Goal: Check status: Check status

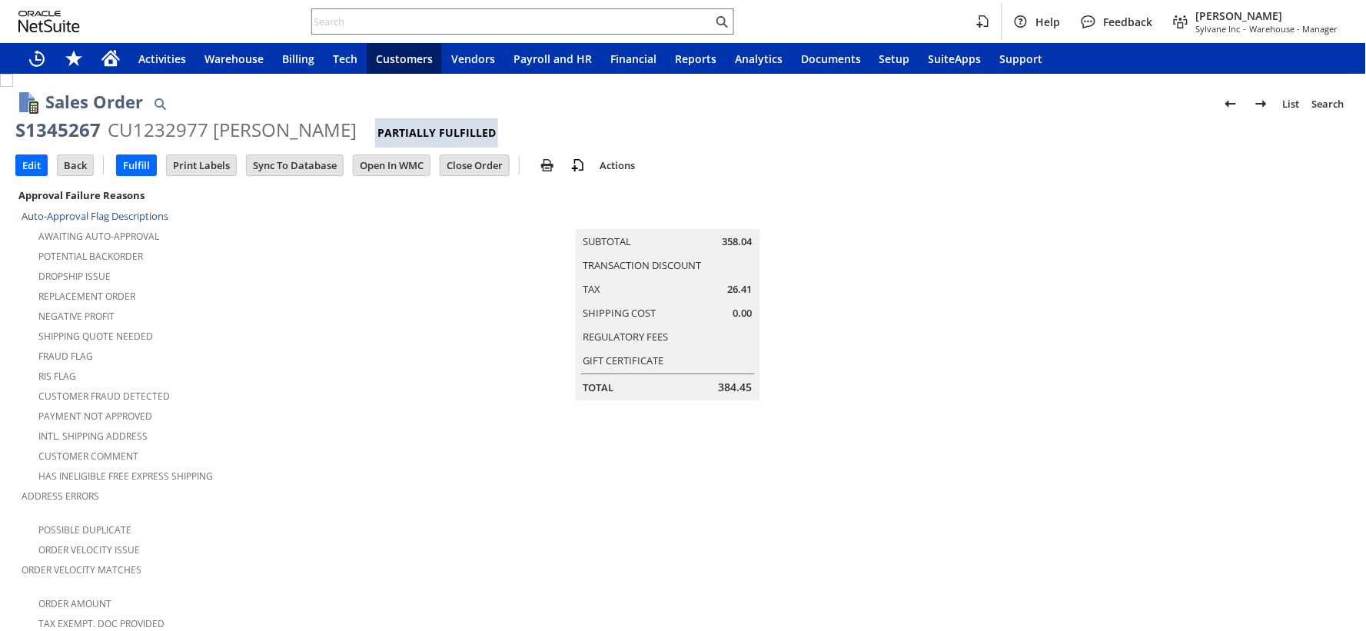
scroll to position [1062, 0]
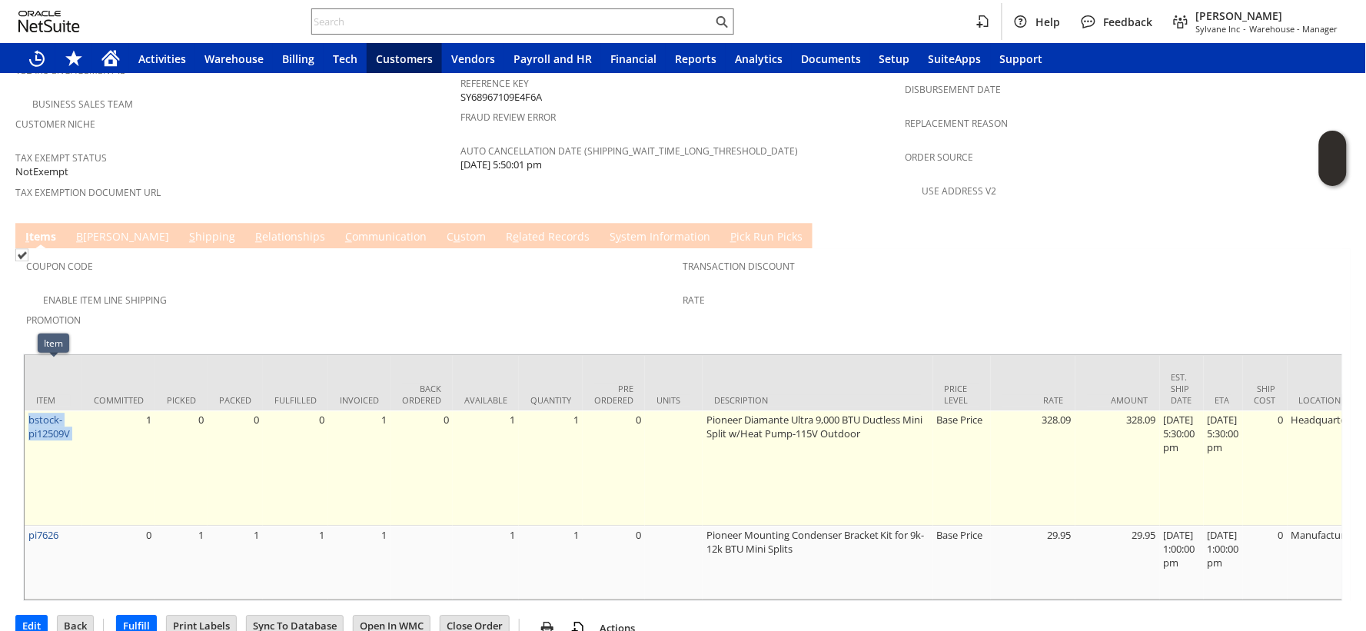
drag, startPoint x: 108, startPoint y: 397, endPoint x: 25, endPoint y: 372, distance: 85.8
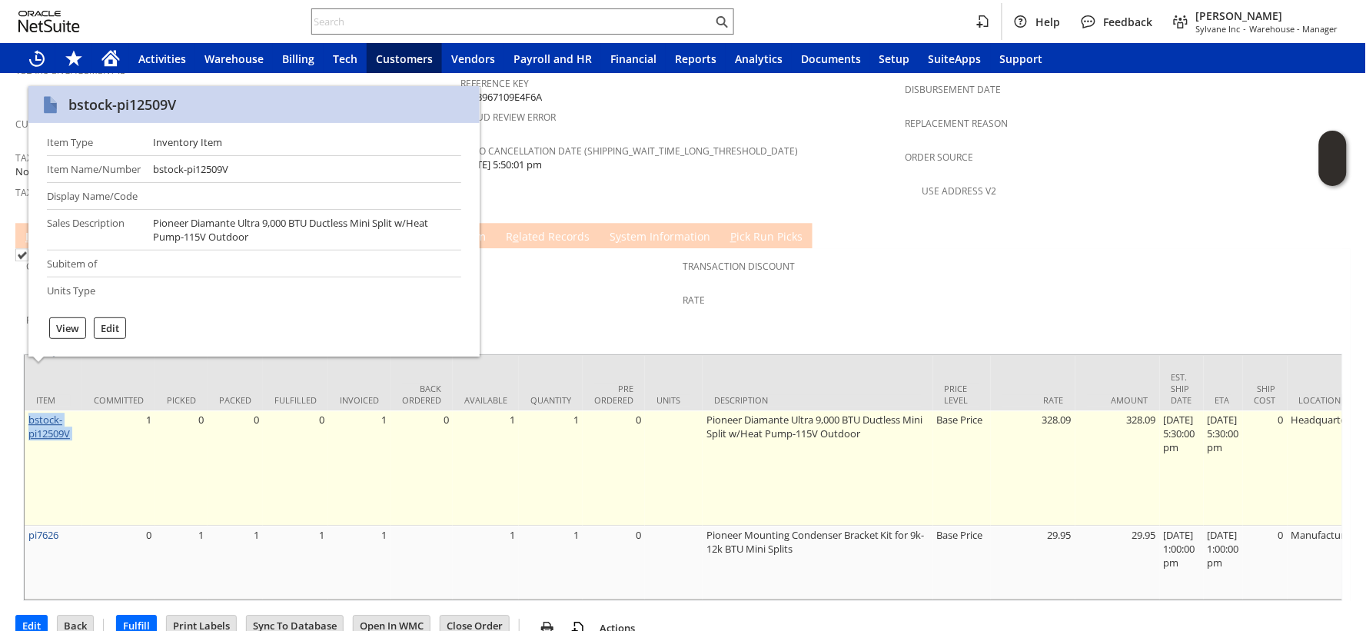
copy tr "bstock-pi12509V"
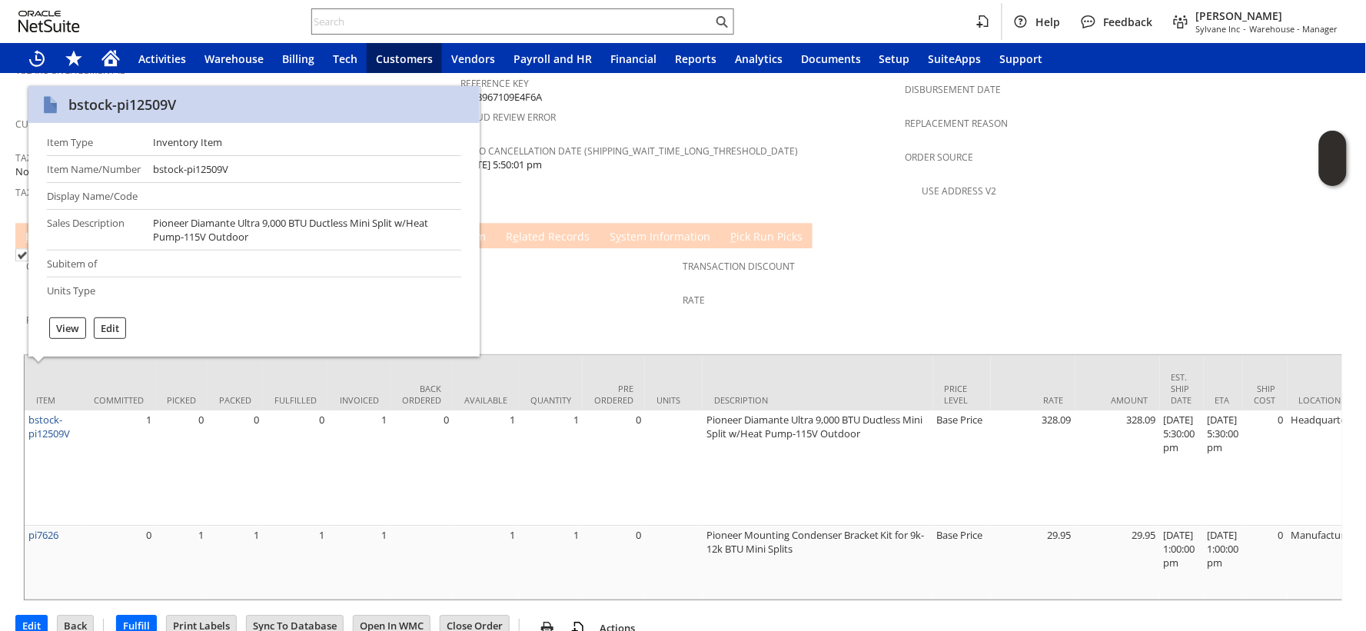
click at [556, 154] on td "Shipping Quote Error Active Test Groups page layout:list view,product highlight…" at bounding box center [682, 101] width 445 height 228
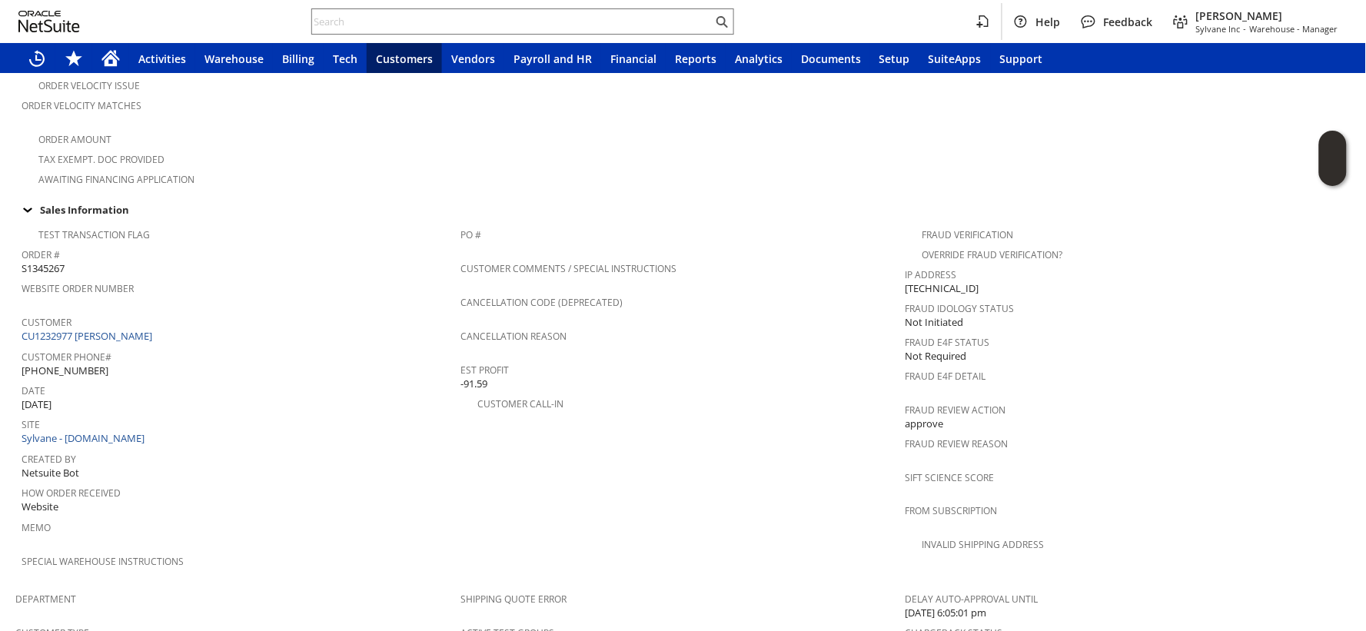
scroll to position [37, 0]
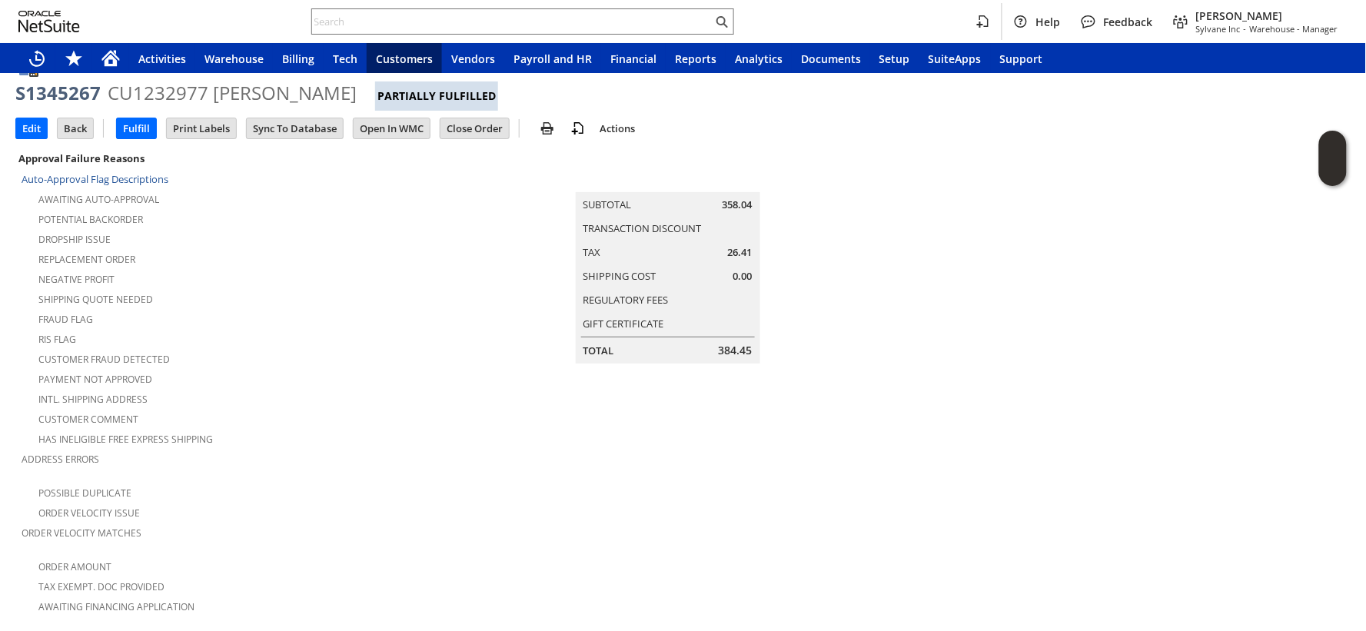
click at [65, 85] on div "S1345267" at bounding box center [57, 93] width 85 height 25
copy div "S1345267"
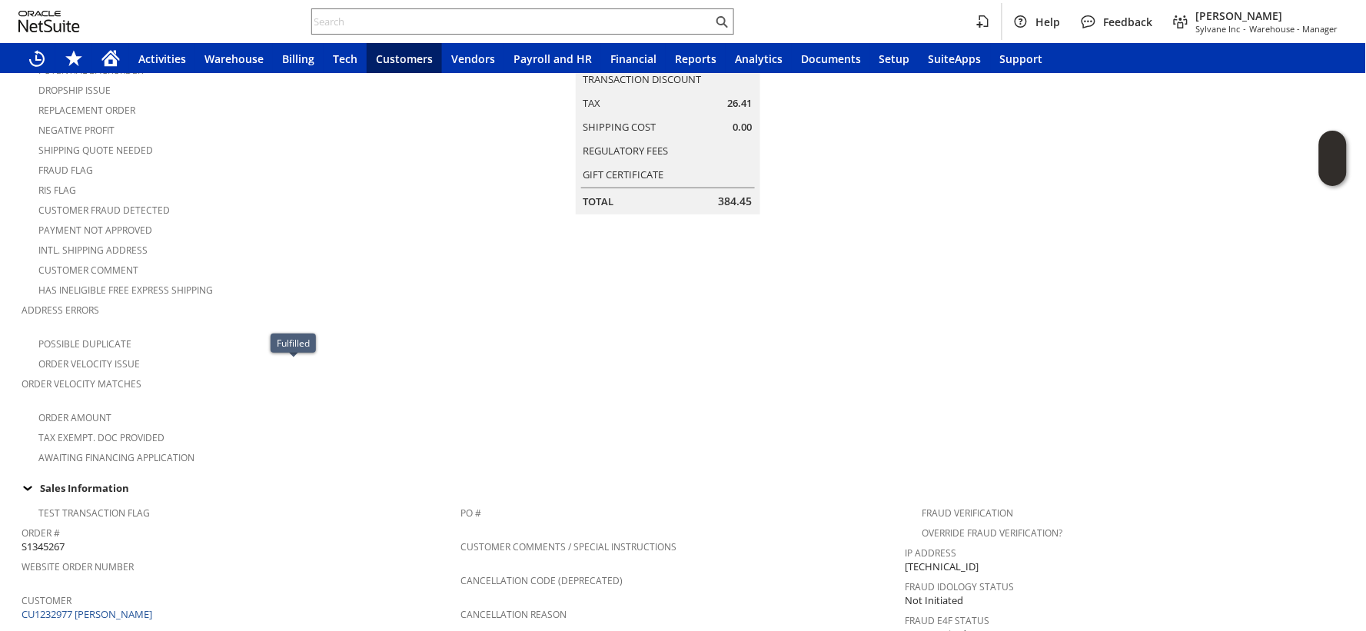
scroll to position [0, 0]
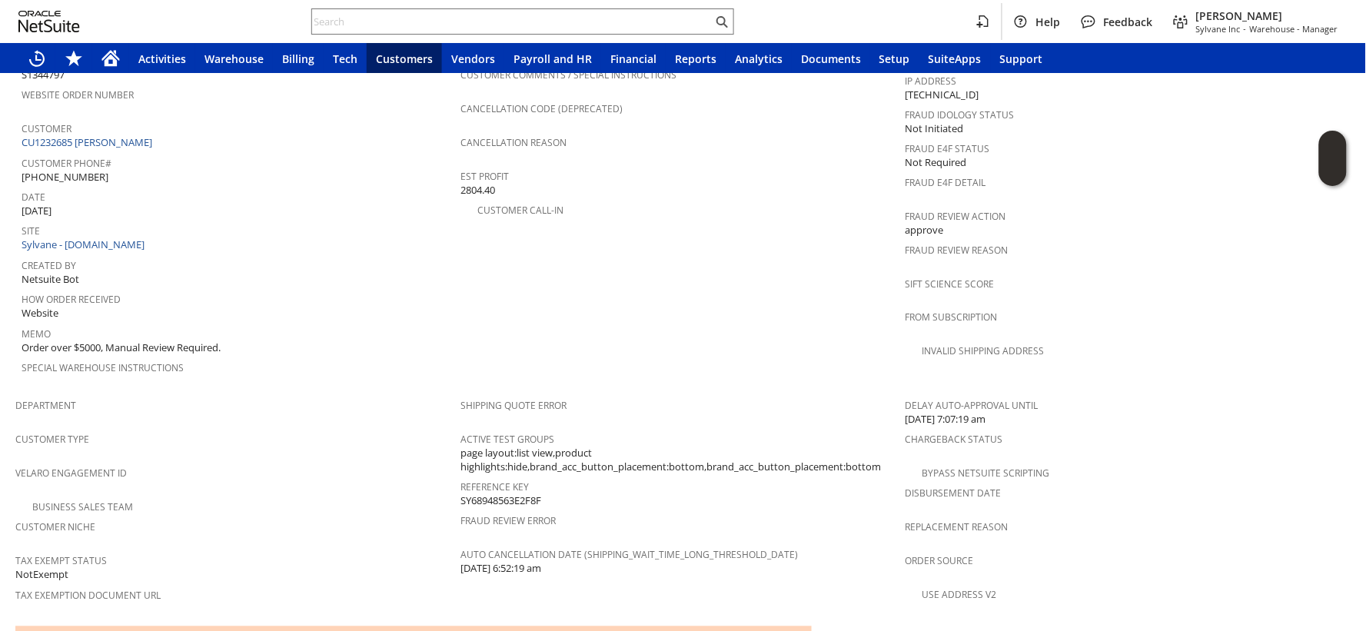
scroll to position [819, 0]
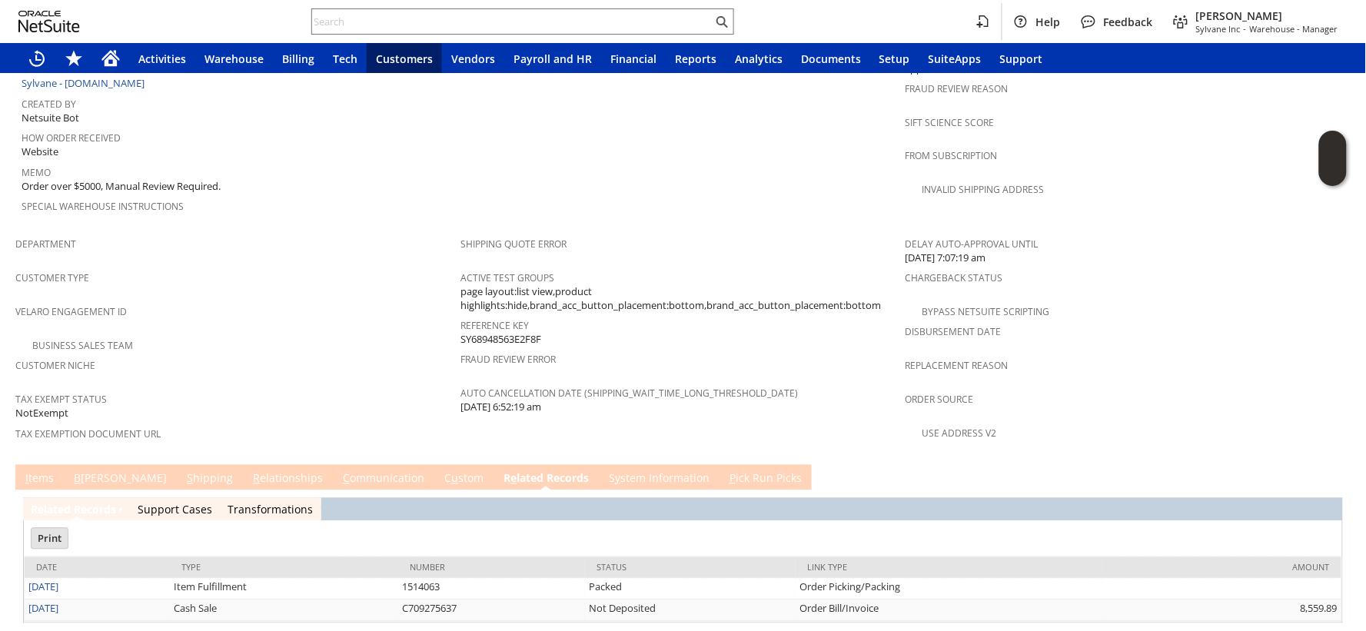
click at [35, 471] on link "I tems" at bounding box center [40, 479] width 36 height 17
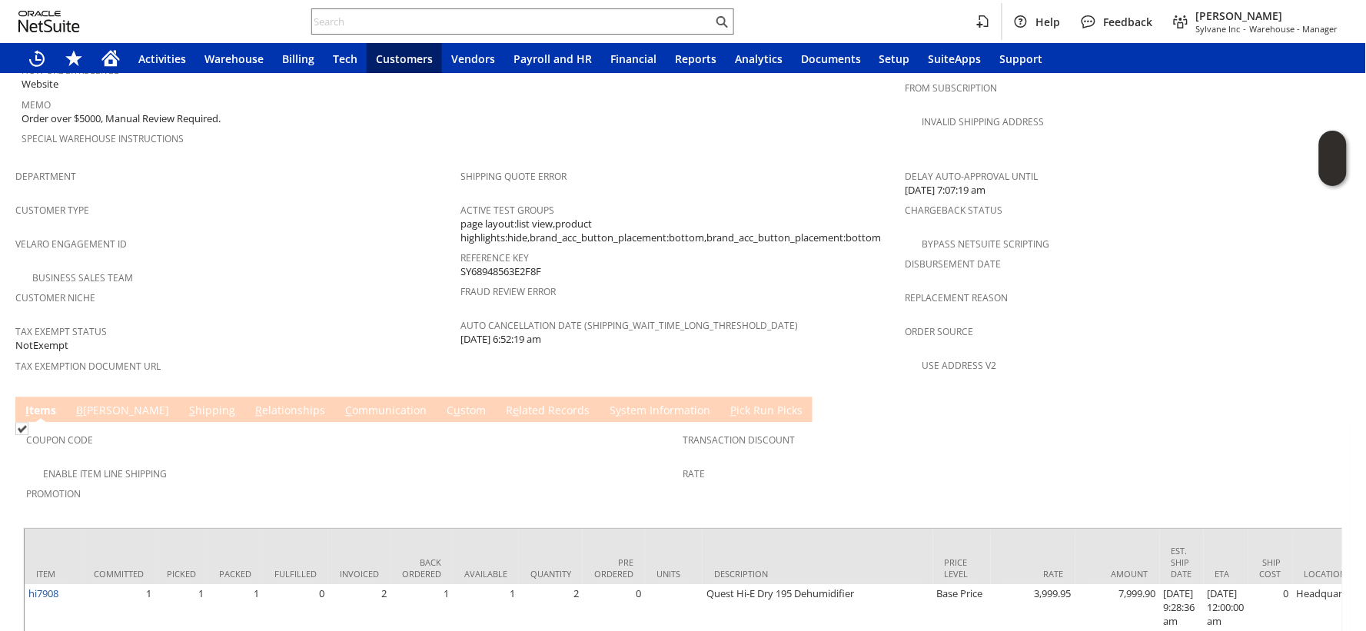
scroll to position [921, 0]
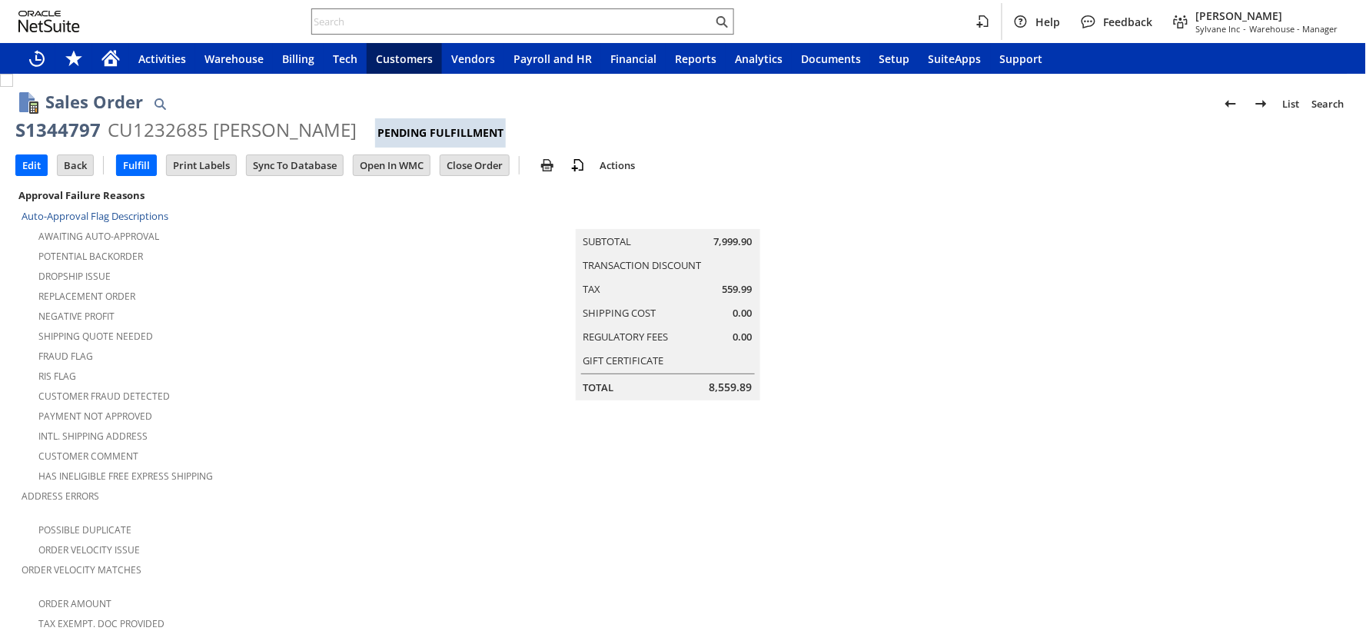
scroll to position [880, 0]
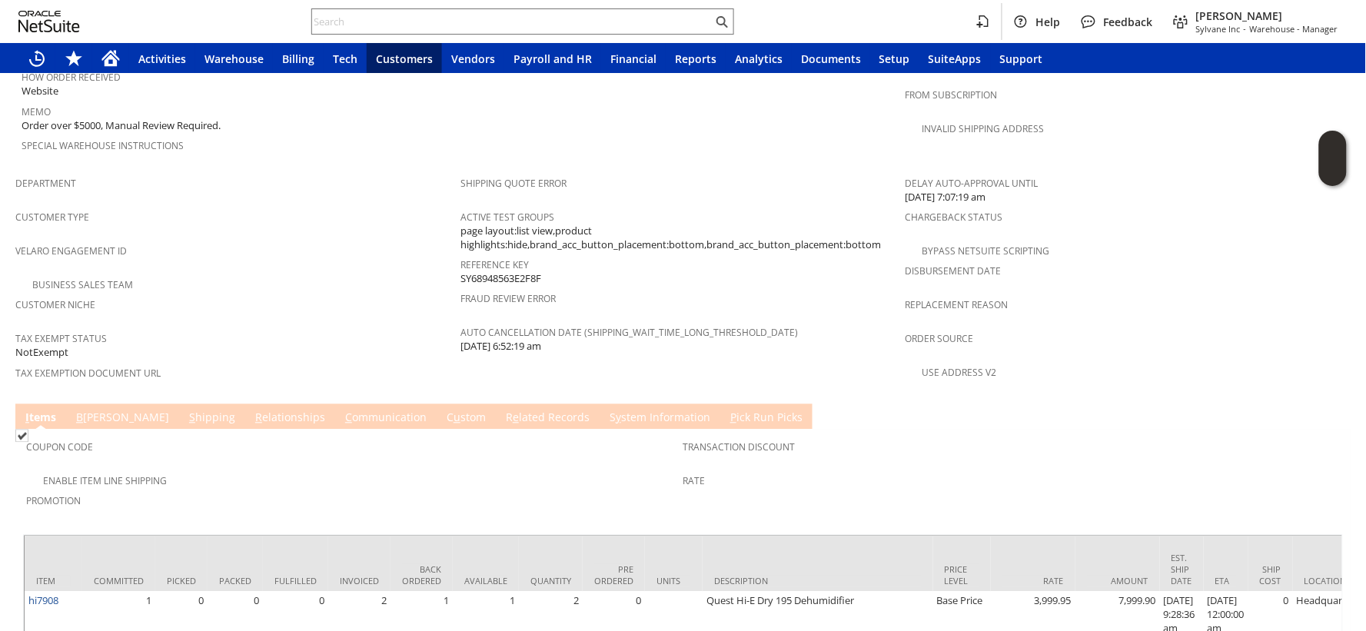
click at [301, 241] on span "Velaro Engagement ID" at bounding box center [233, 250] width 437 height 18
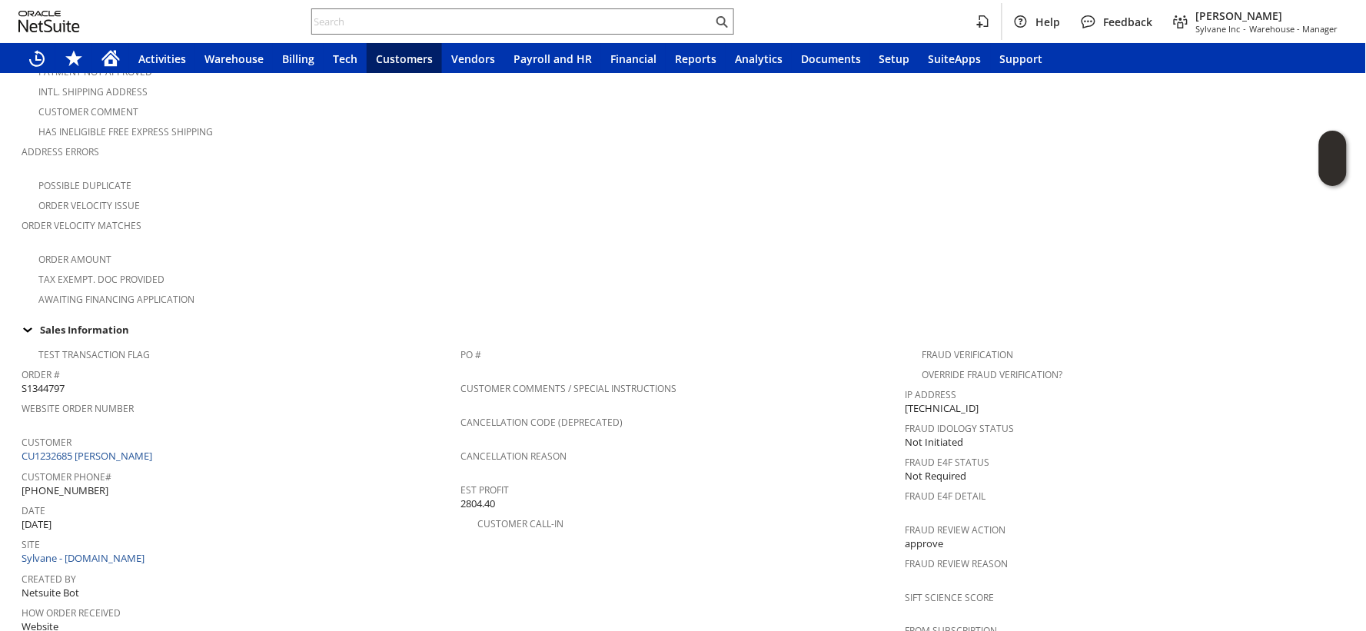
scroll to position [0, 0]
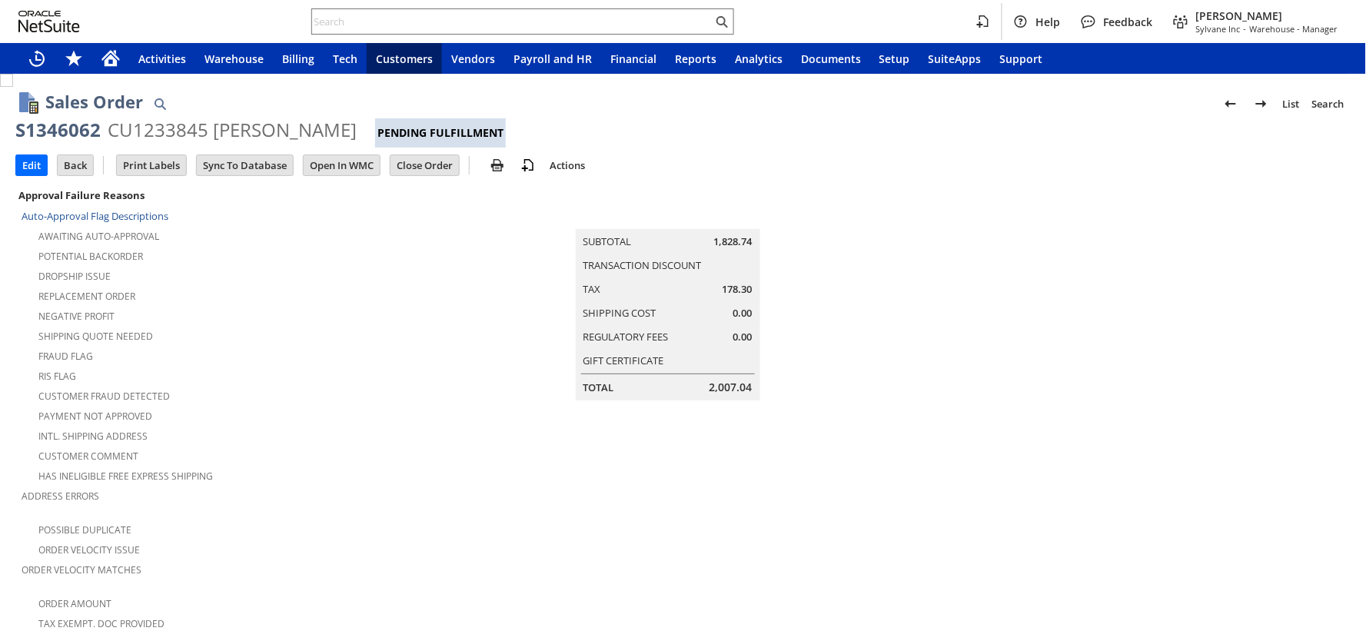
scroll to position [921, 0]
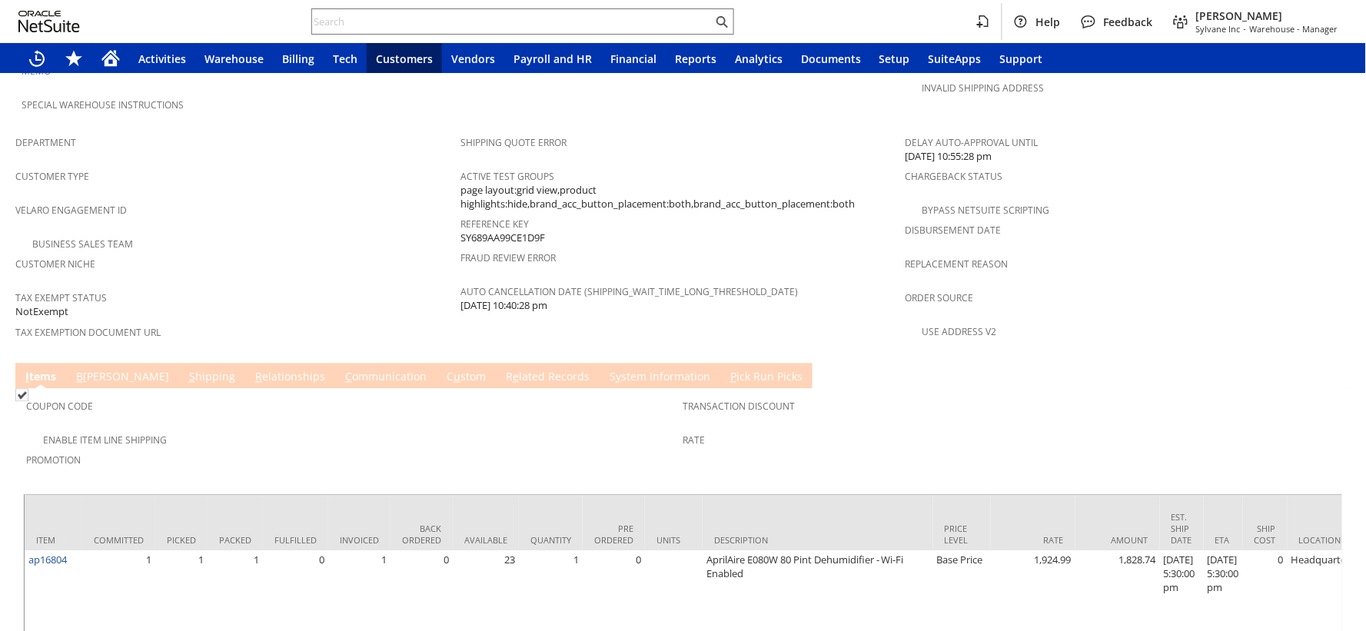
click at [227, 287] on div "Tax Exempt Status NotExempt" at bounding box center [233, 303] width 437 height 33
click at [185, 370] on link "S hipping" at bounding box center [212, 378] width 54 height 17
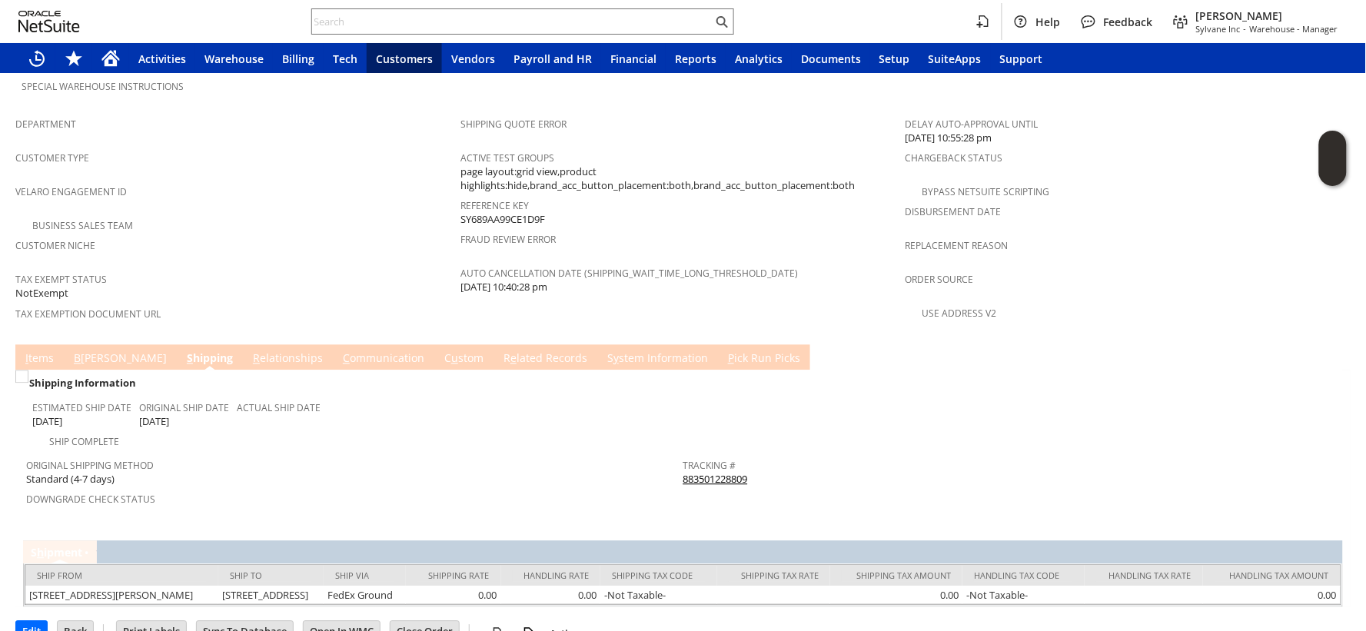
scroll to position [944, 0]
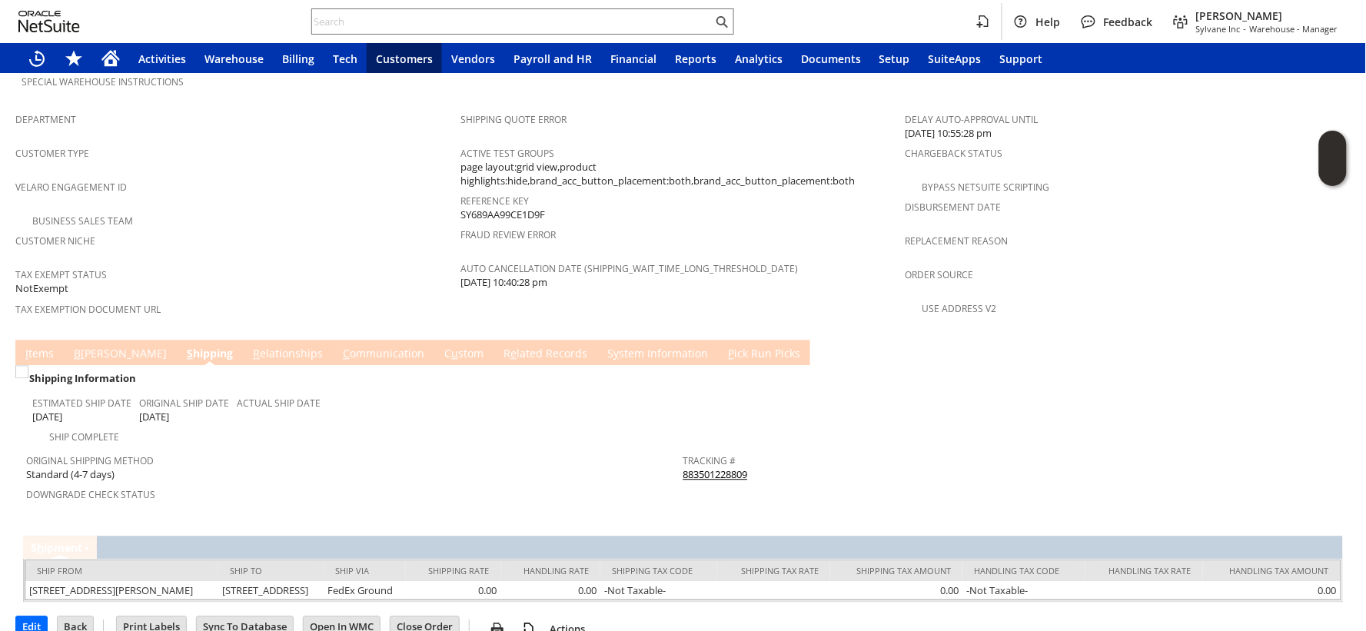
click at [83, 347] on link "B illing" at bounding box center [120, 355] width 101 height 17
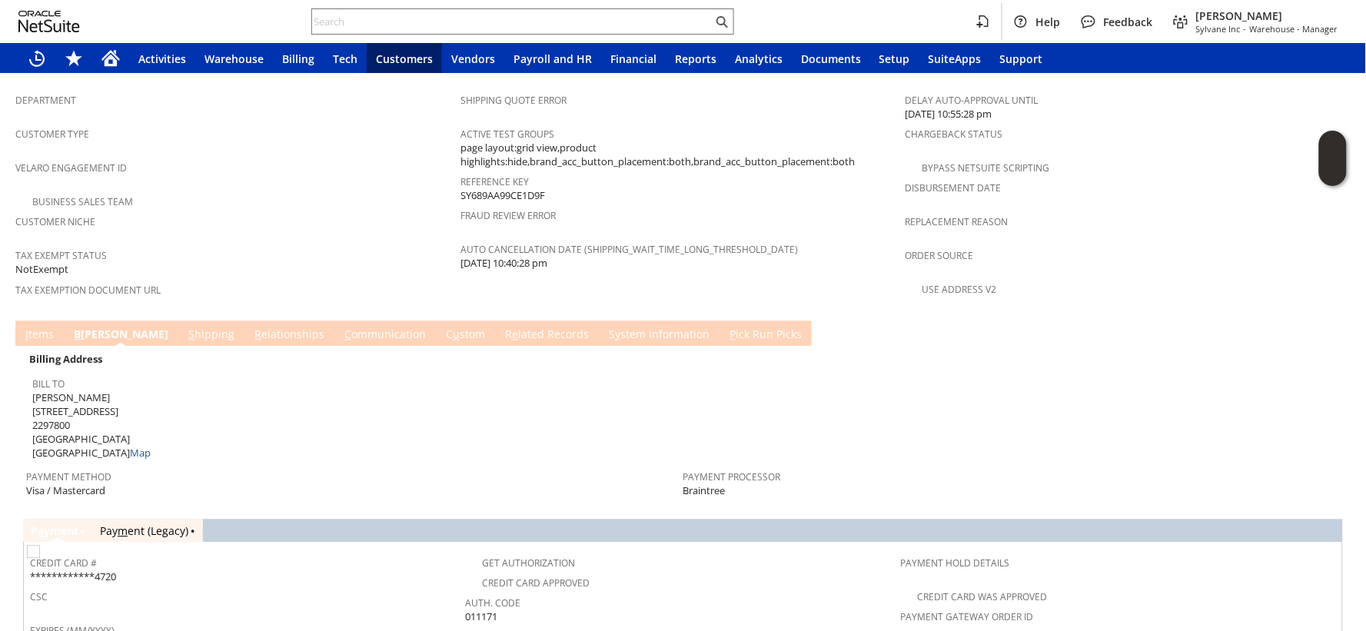
click at [501, 327] on link "R e lated Records" at bounding box center [546, 335] width 91 height 17
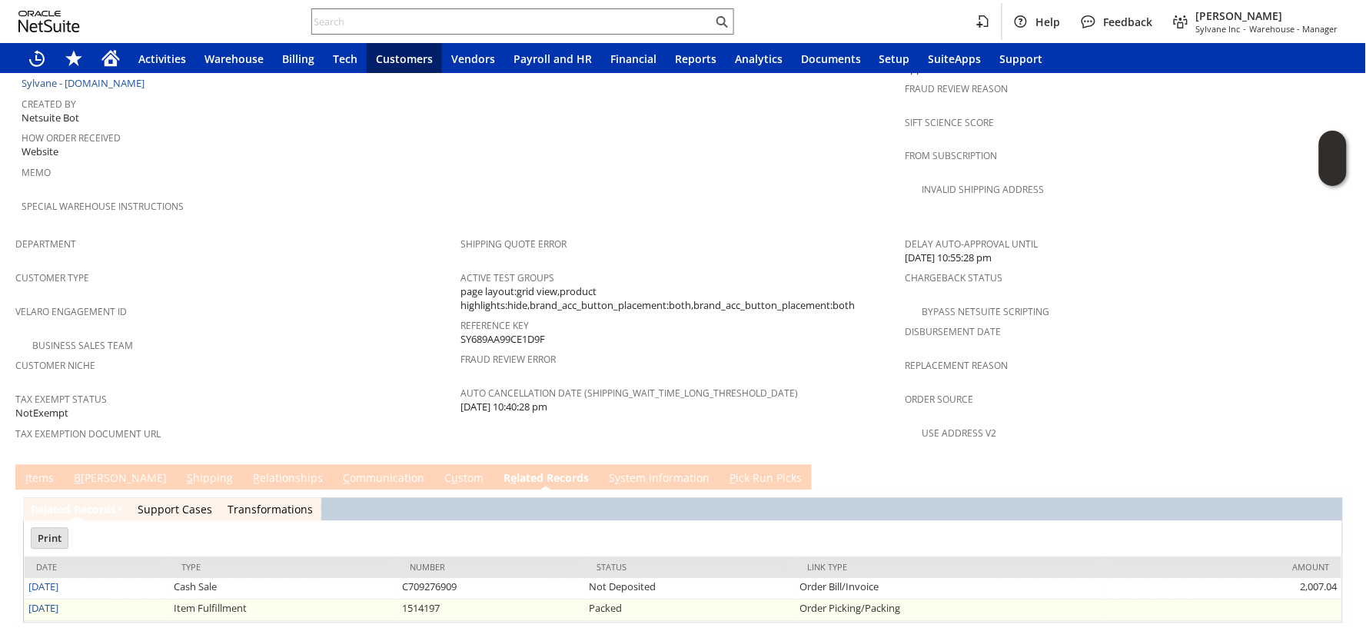
scroll to position [0, 0]
click at [57, 602] on link "8/12/2025" at bounding box center [43, 609] width 30 height 14
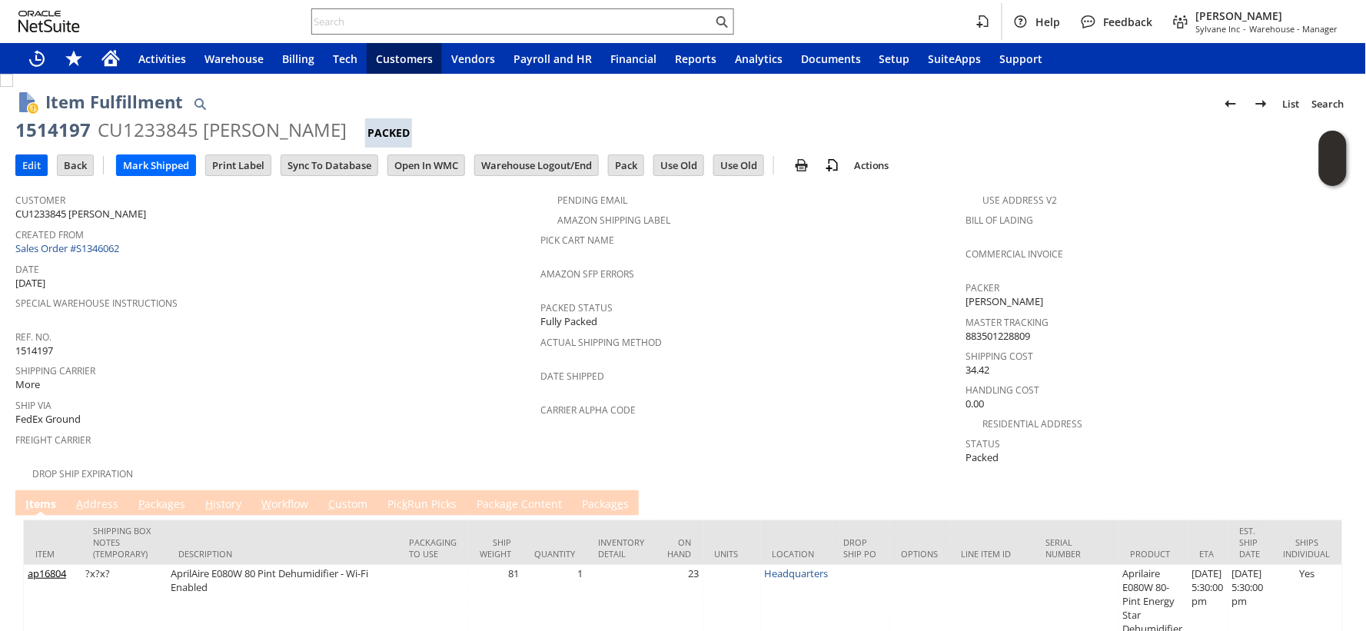
click at [39, 162] on input "Edit" at bounding box center [31, 165] width 31 height 20
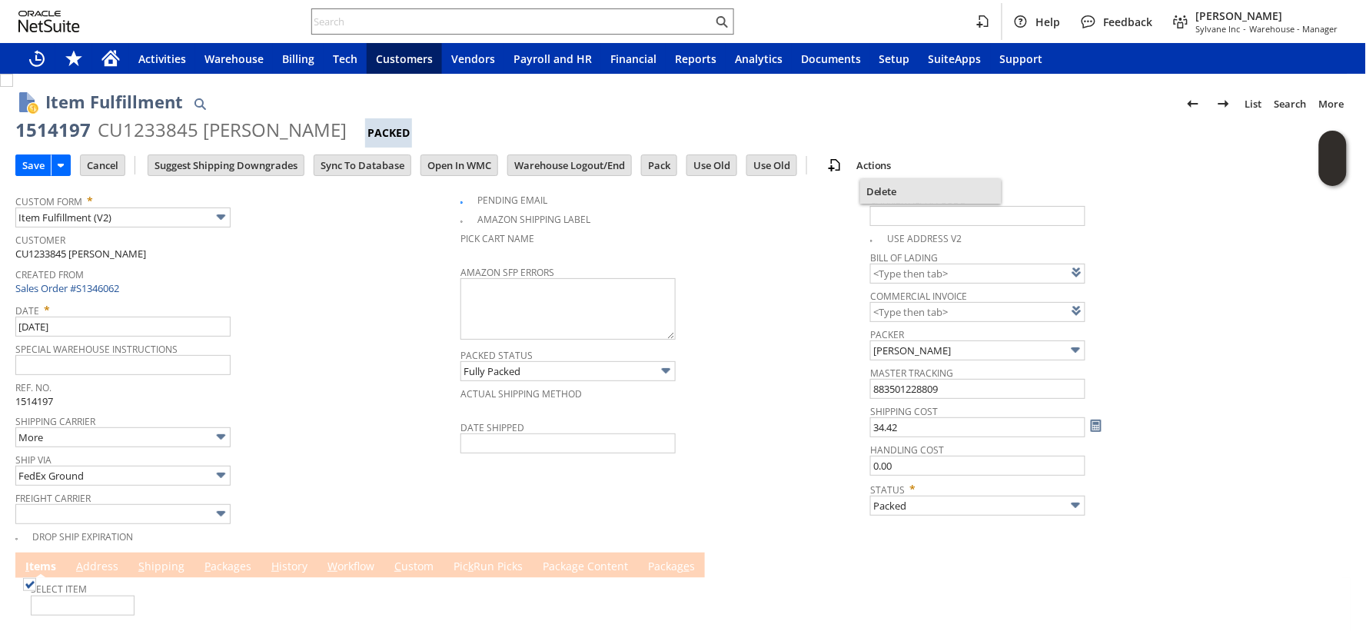
click at [889, 190] on span "Delete" at bounding box center [930, 191] width 129 height 14
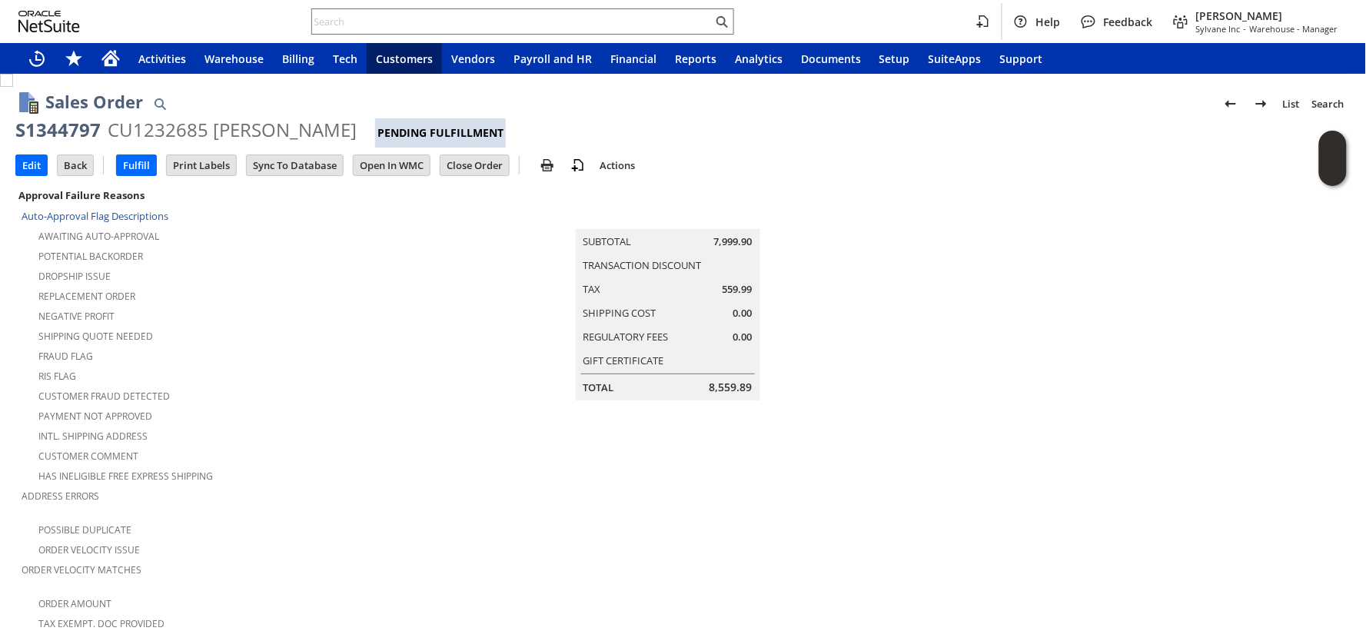
click at [244, 405] on div "Payment not approved" at bounding box center [241, 414] width 439 height 18
